Goal: Transaction & Acquisition: Purchase product/service

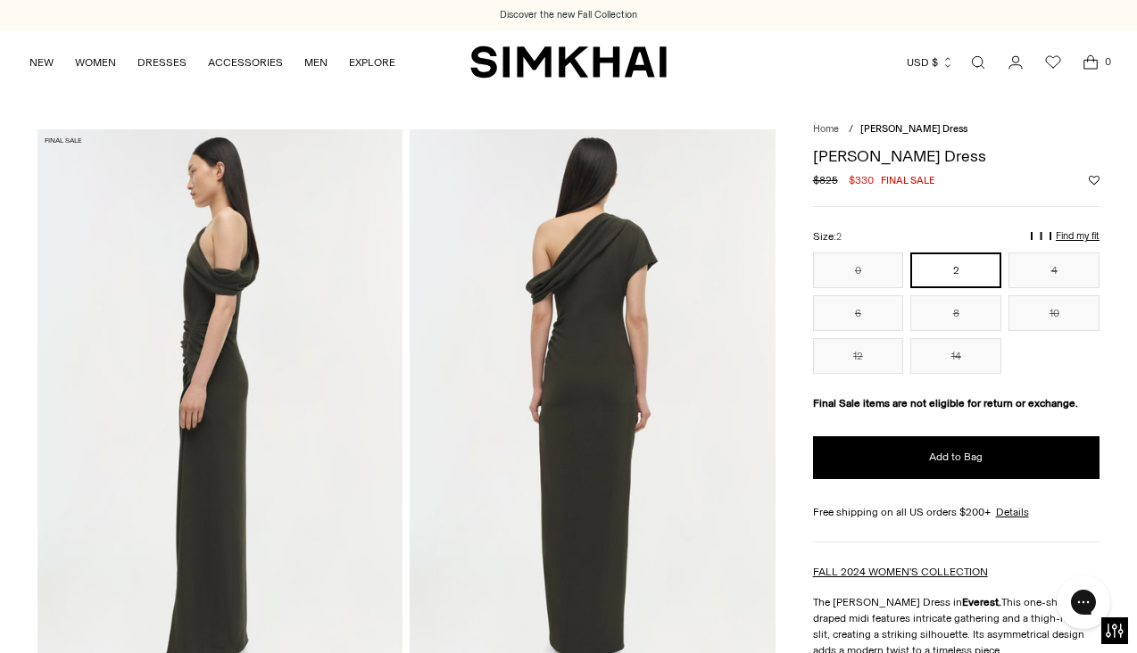
click at [568, 300] on img at bounding box center [591, 403] width 365 height 548
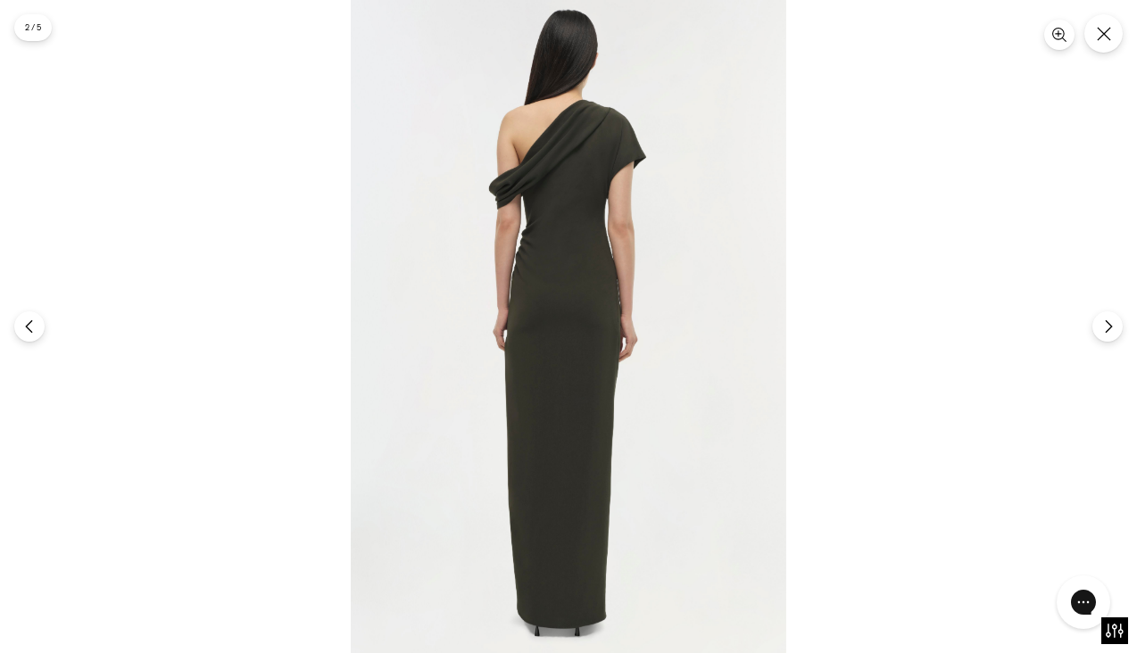
click at [1079, 31] on div at bounding box center [568, 326] width 1137 height 653
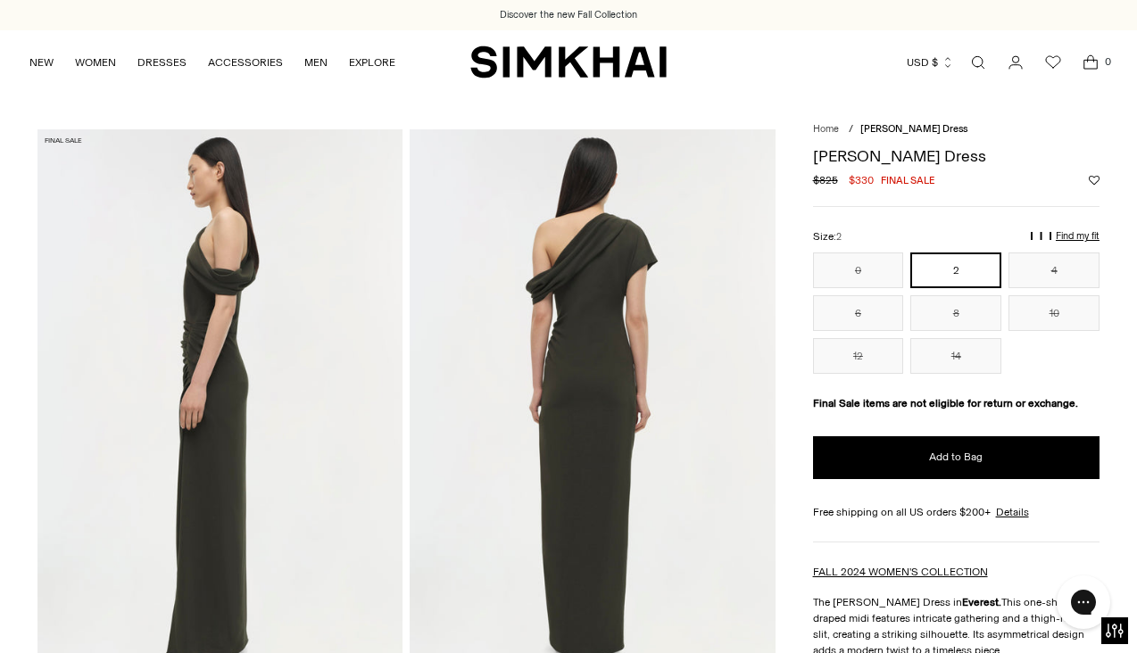
click at [297, 389] on img at bounding box center [219, 403] width 365 height 548
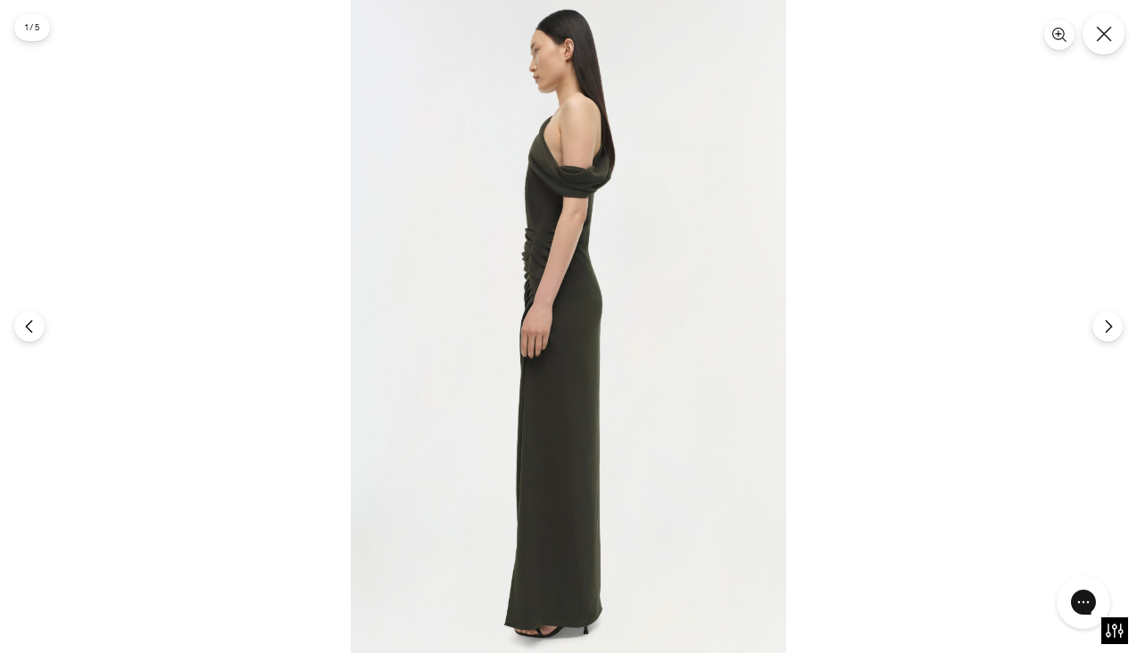
click at [1103, 38] on icon "Close" at bounding box center [1104, 34] width 16 height 16
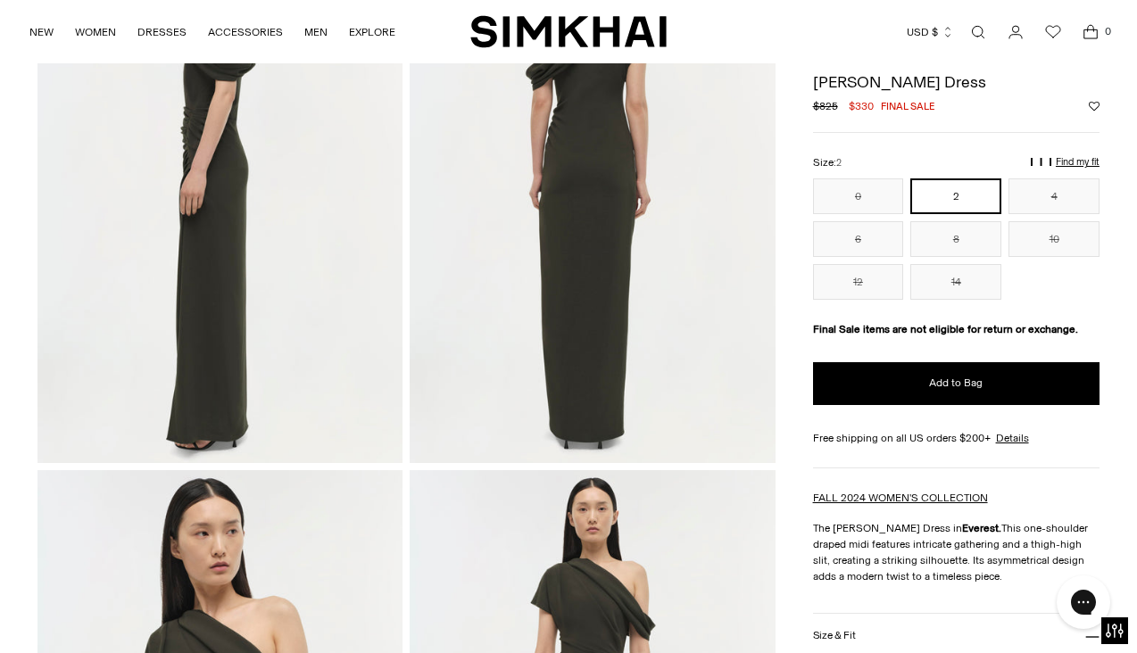
scroll to position [192, 0]
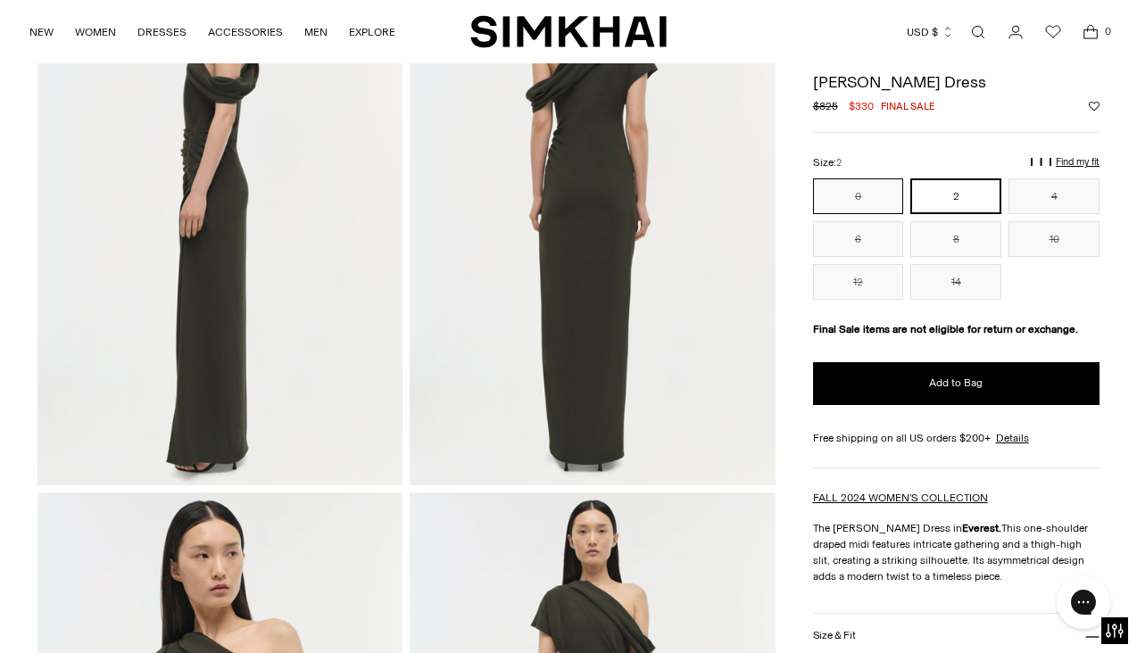
click at [898, 188] on button "0" at bounding box center [858, 196] width 91 height 36
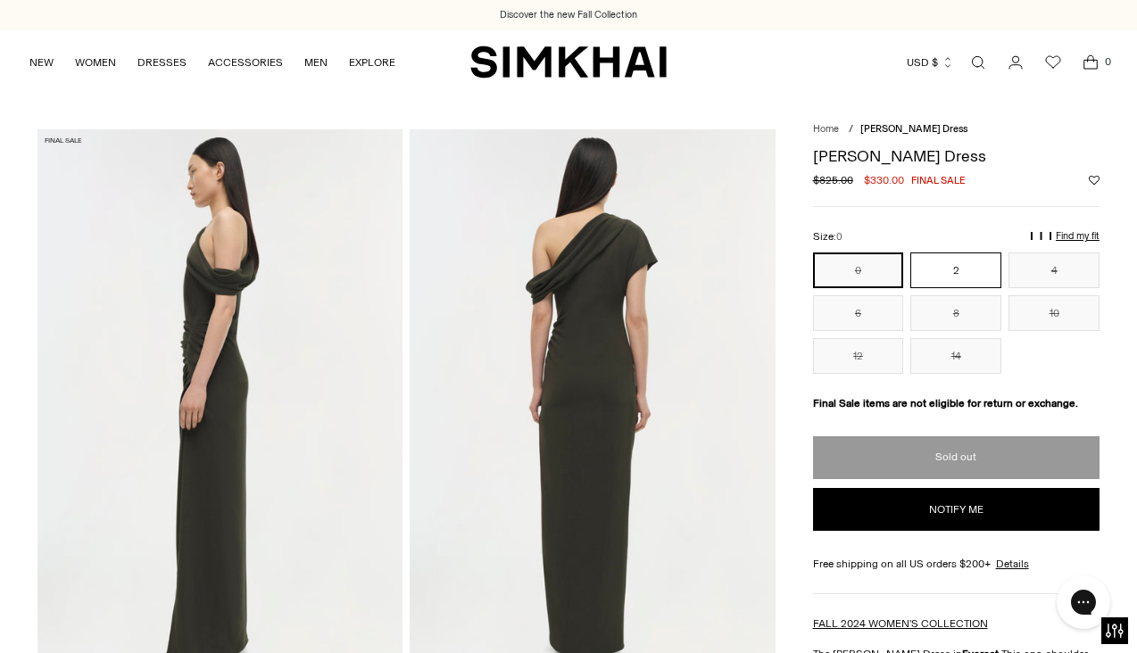
click at [953, 261] on button "2" at bounding box center [955, 270] width 91 height 36
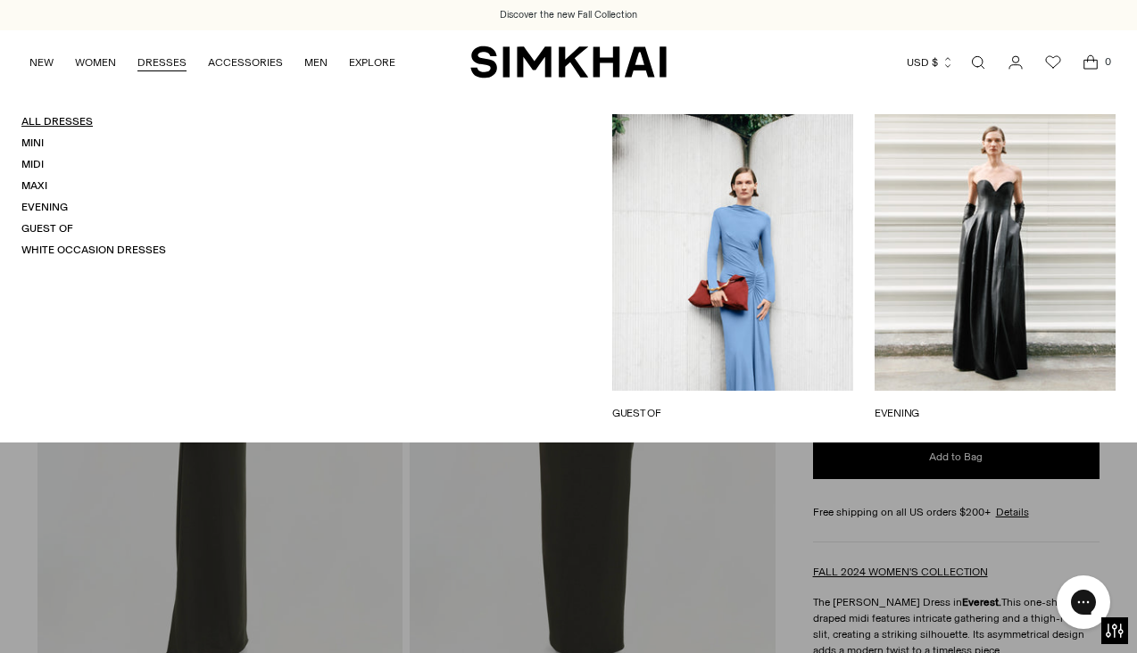
click at [44, 120] on link "All Dresses" at bounding box center [56, 121] width 71 height 12
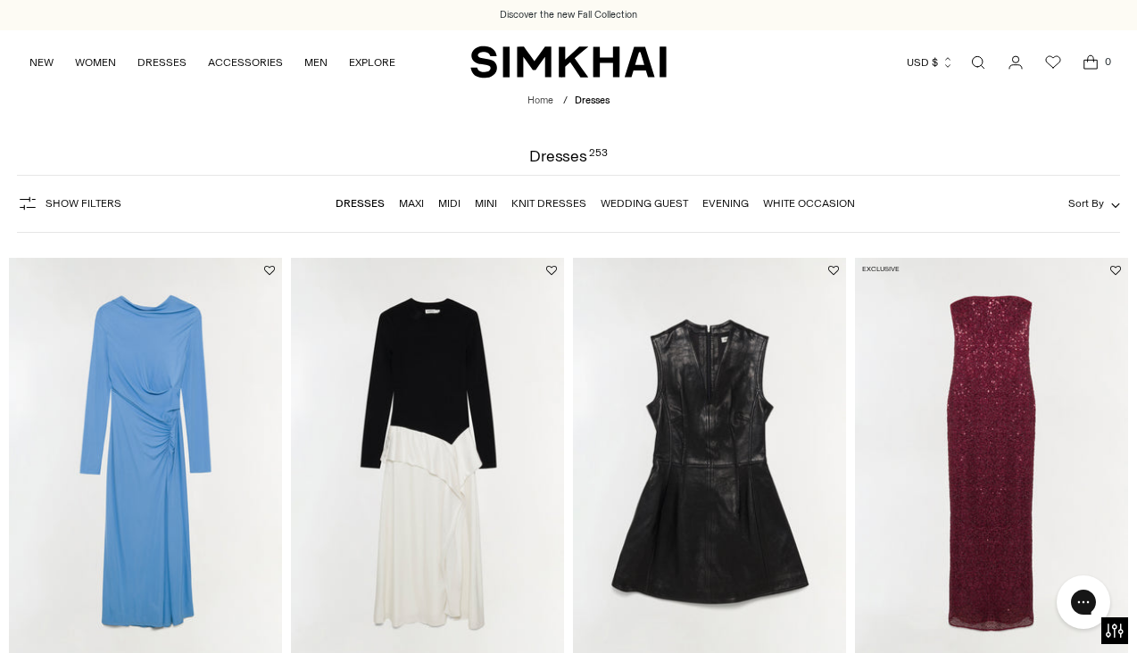
click at [103, 211] on button "Show Filters" at bounding box center [69, 203] width 104 height 29
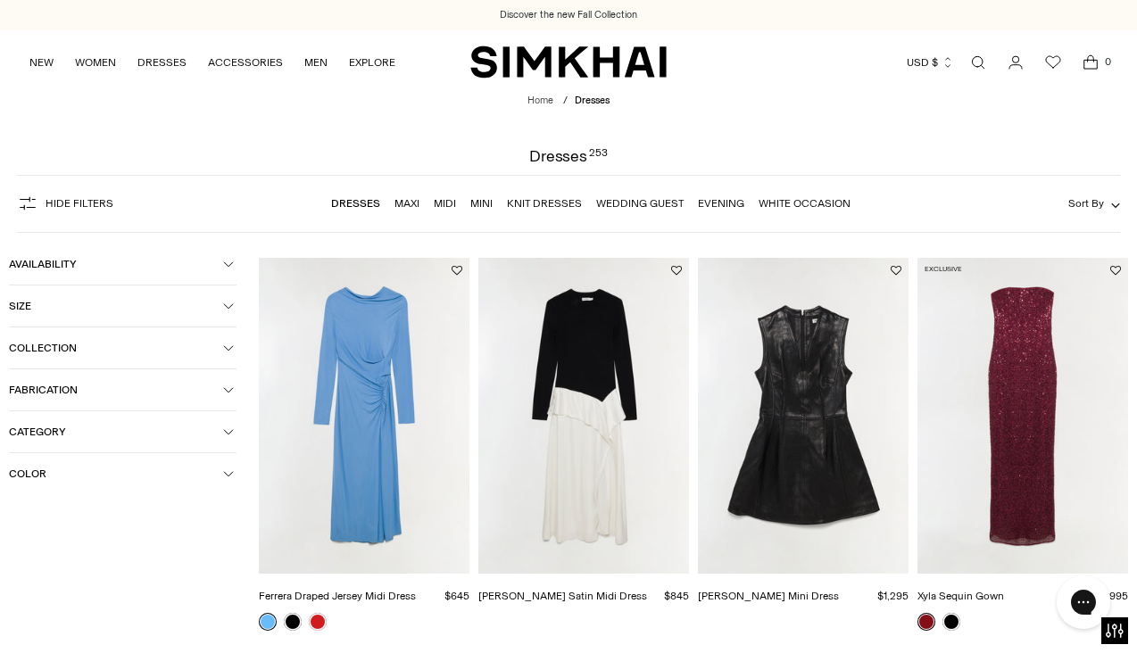
click at [88, 467] on button "Color" at bounding box center [122, 473] width 227 height 41
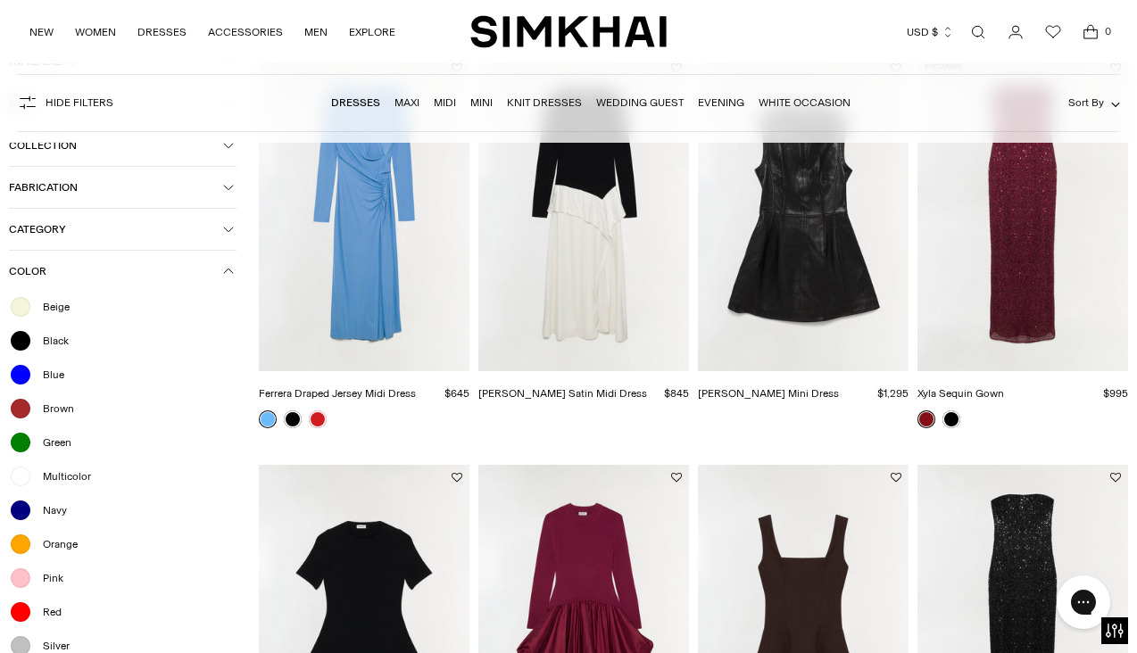
click at [63, 445] on span "Green" at bounding box center [51, 442] width 39 height 16
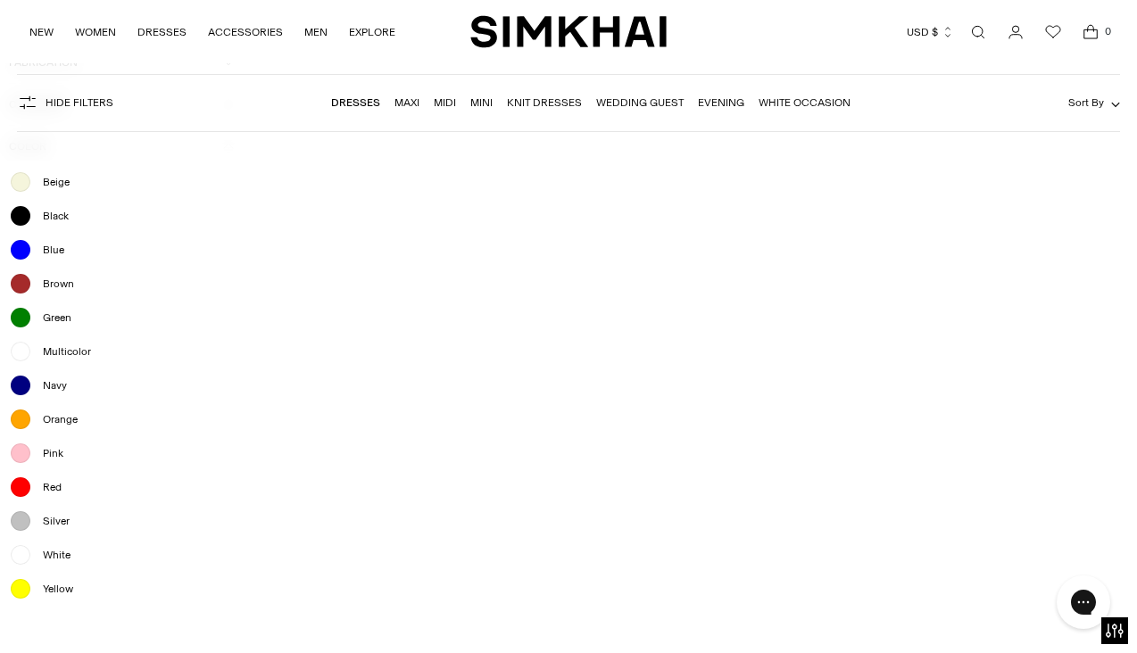
scroll to position [650, 0]
